Goal: Find specific page/section: Find specific page/section

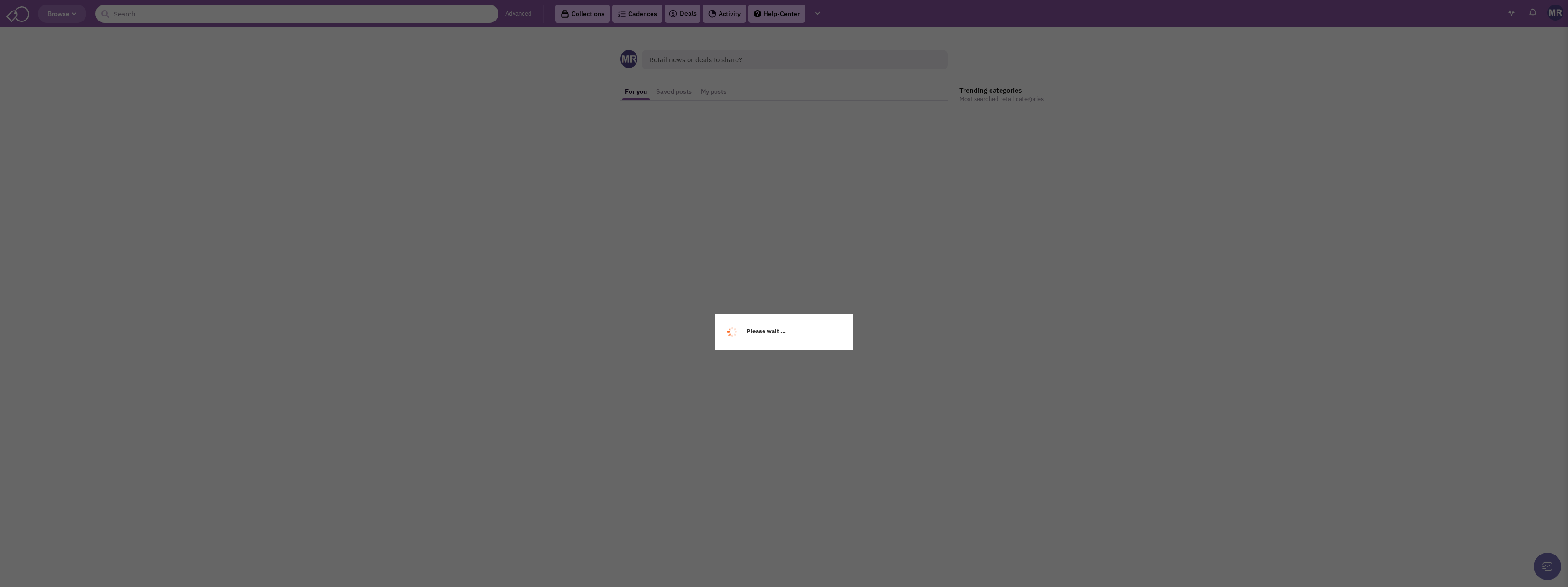
click at [394, 12] on div "Please wait ..." at bounding box center [784, 294] width 1568 height 587
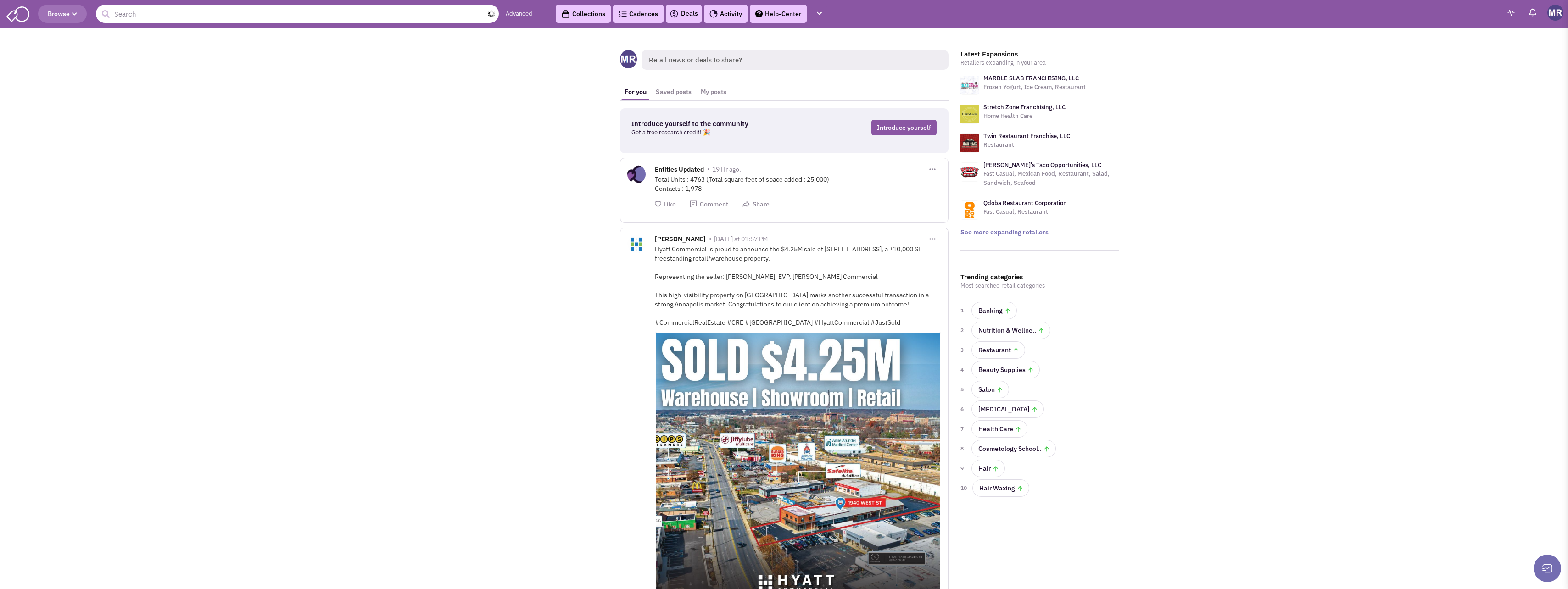
click at [142, 20] on input "text" at bounding box center [297, 14] width 403 height 18
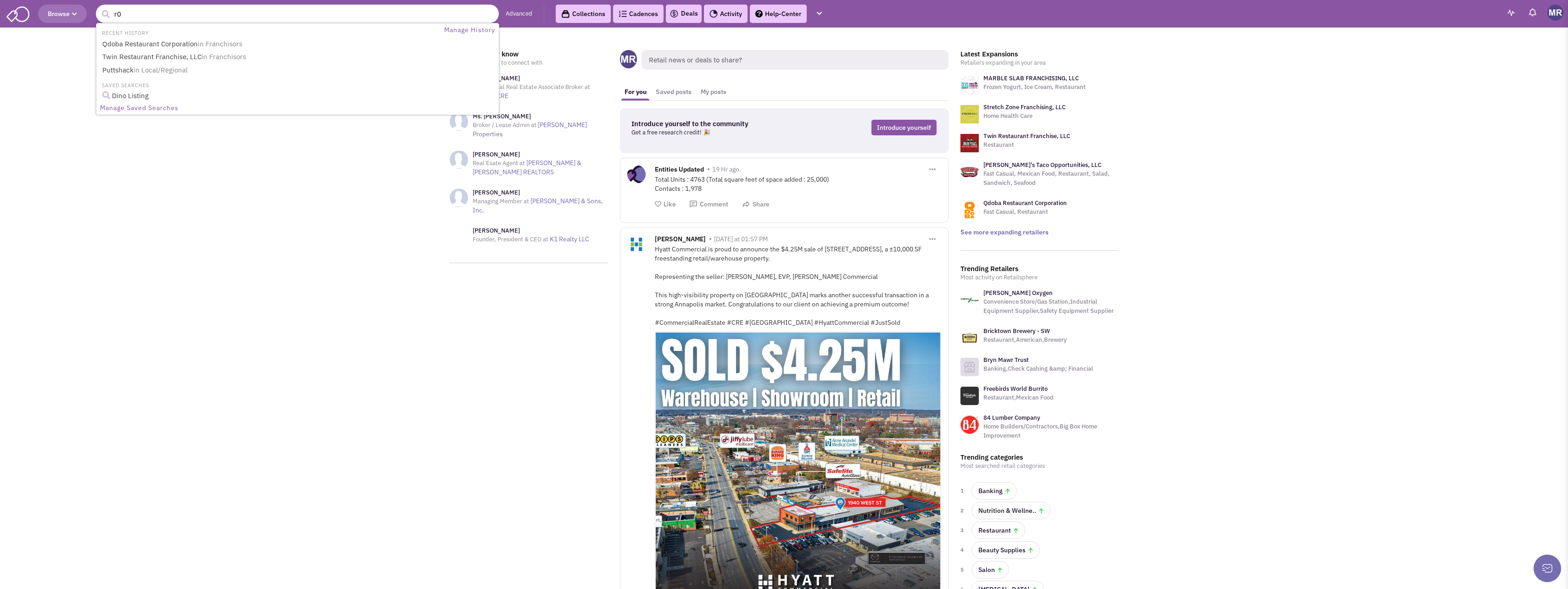
type input "r"
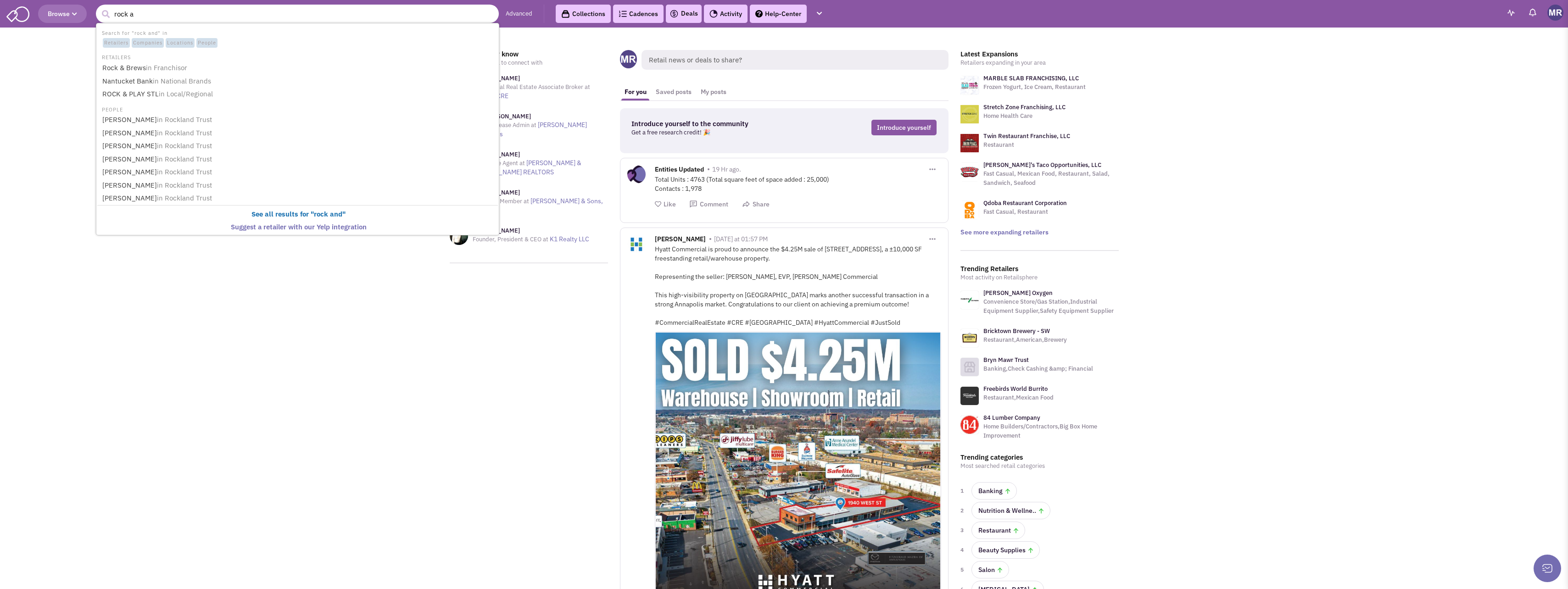
type input "rock"
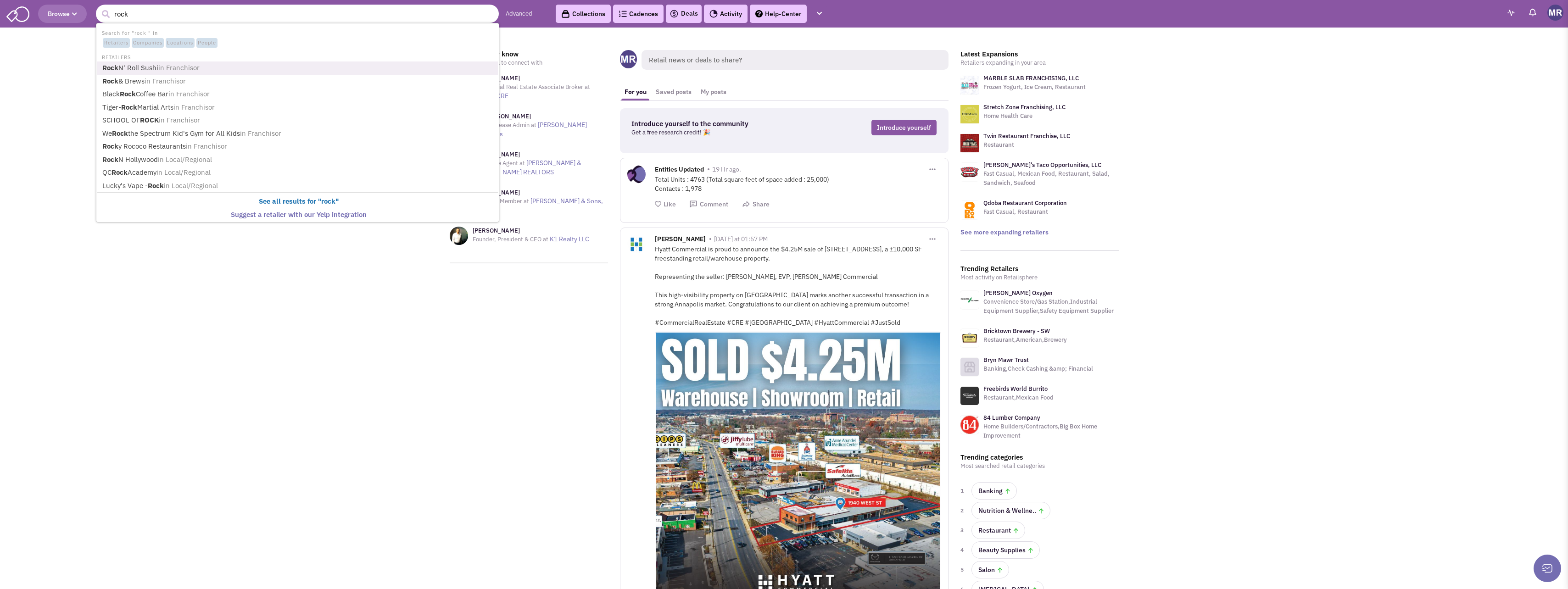
click at [180, 69] on span "in Franchisor" at bounding box center [179, 68] width 42 height 9
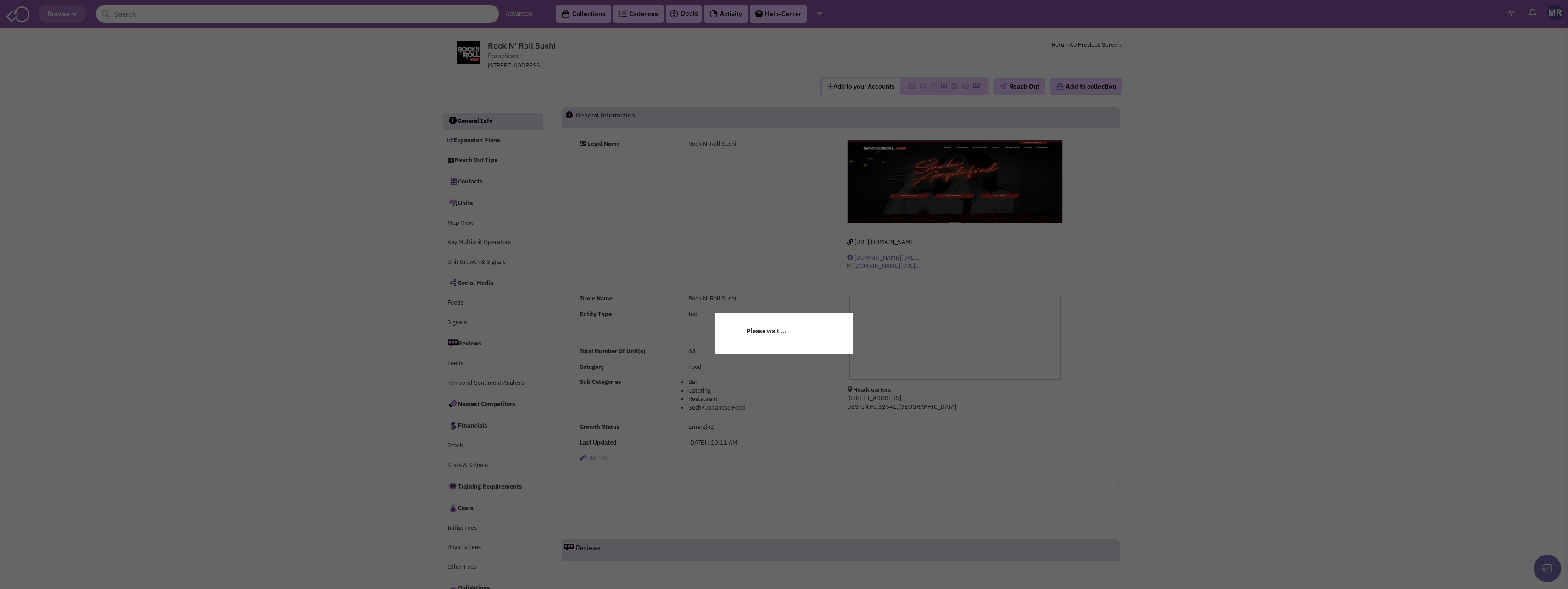
select select
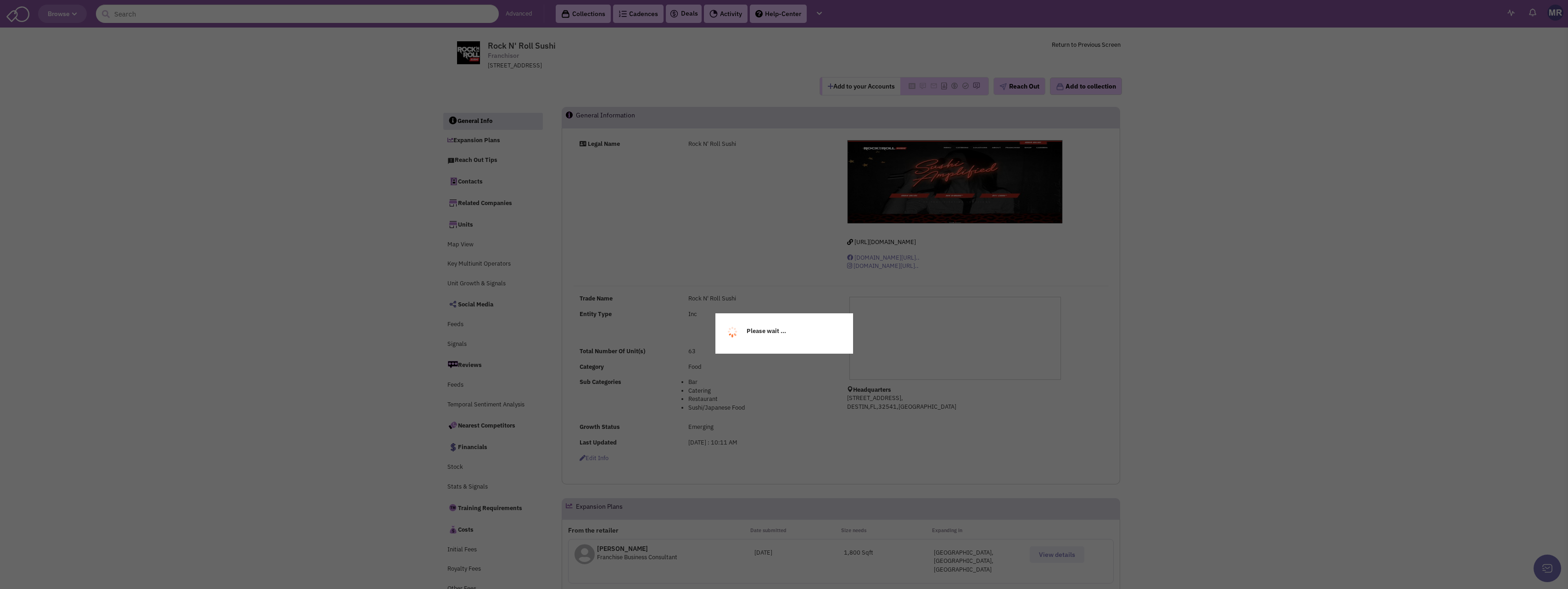
select select
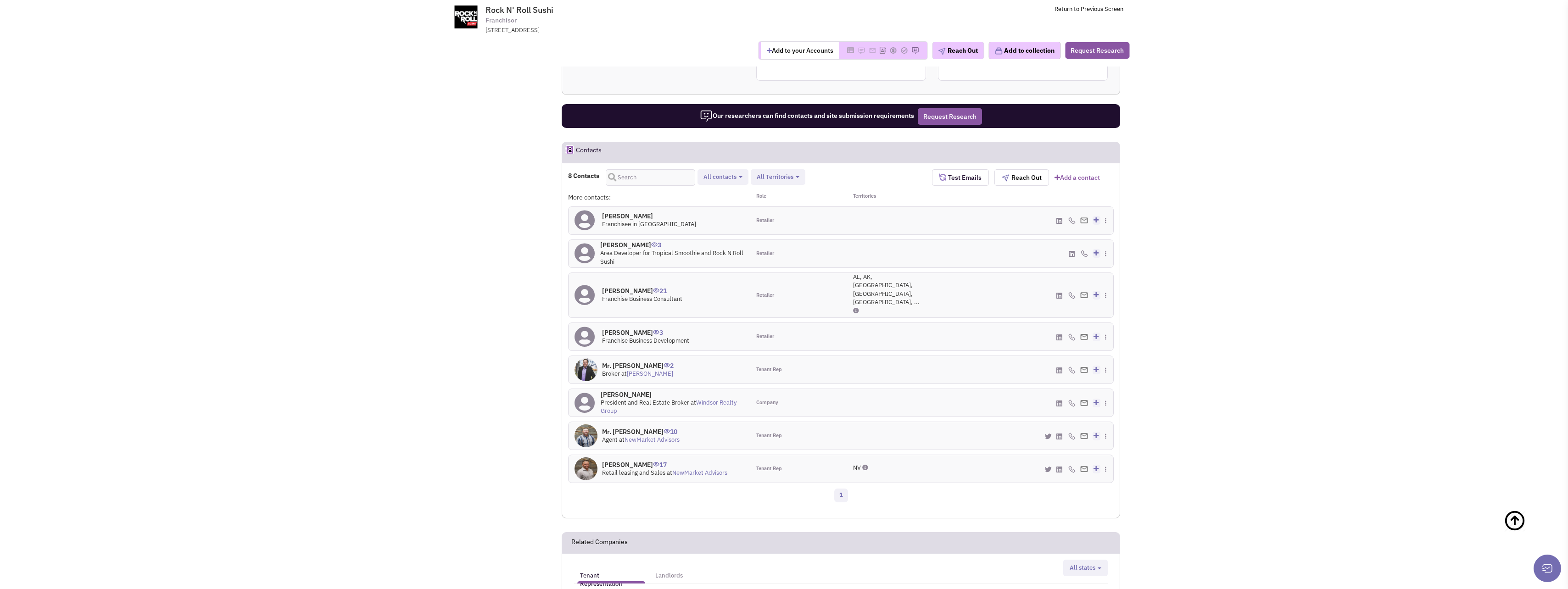
scroll to position [734, 0]
click at [1106, 320] on icon at bounding box center [1107, 323] width 5 height 6
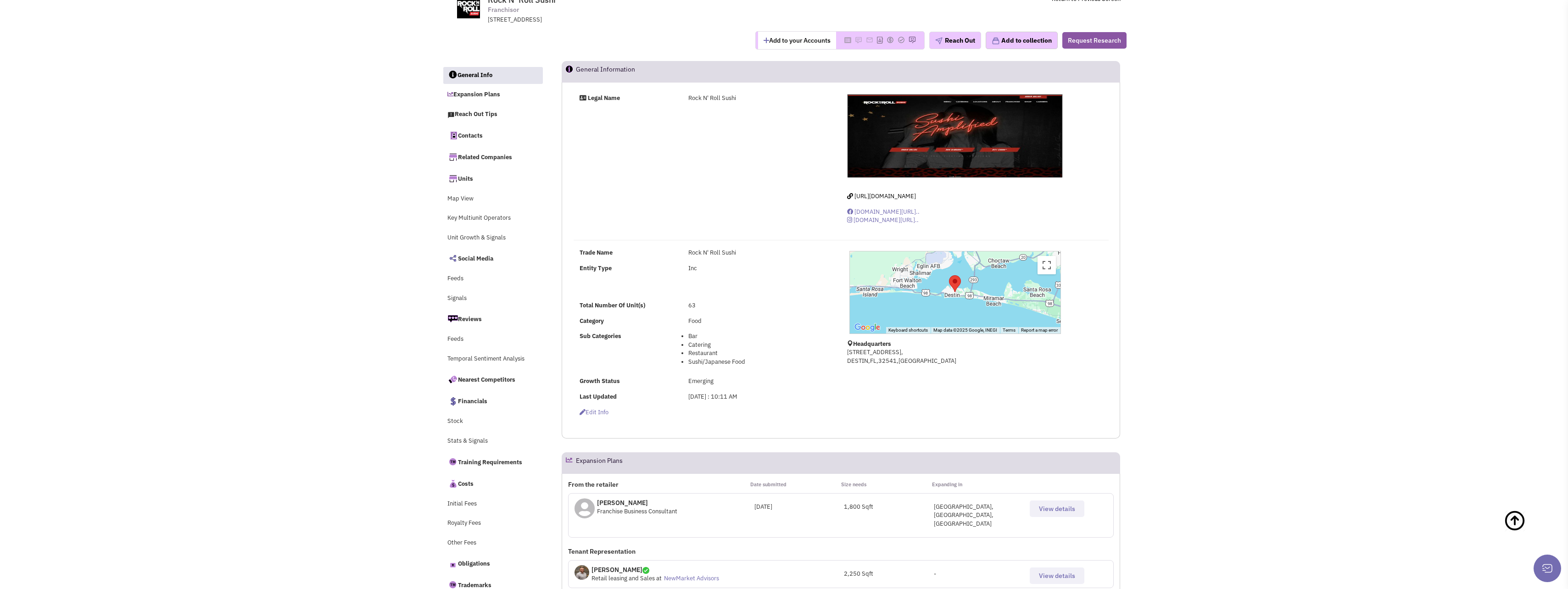
scroll to position [0, 0]
